Goal: Find specific page/section: Find specific page/section

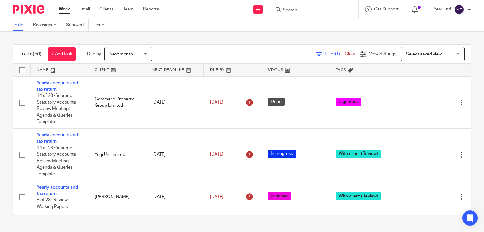
click at [298, 11] on input "Search" at bounding box center [310, 11] width 57 height 6
type input "smile"
click button "submit" at bounding box center [0, 0] width 0 height 0
click at [303, 20] on link at bounding box center [334, 25] width 107 height 10
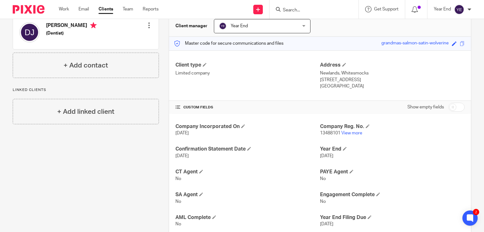
scroll to position [95, 0]
